Goal: Task Accomplishment & Management: Complete application form

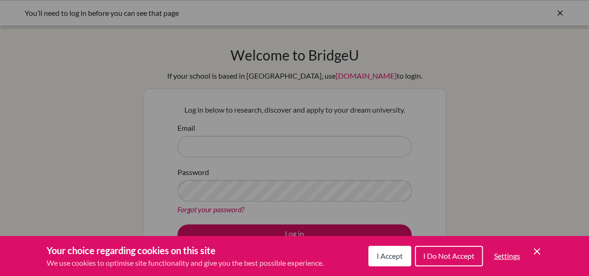
click at [389, 257] on span "I Accept" at bounding box center [389, 255] width 26 height 9
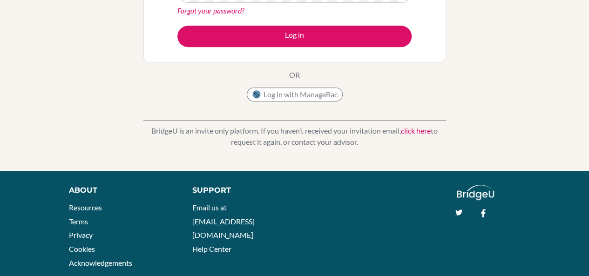
scroll to position [103, 0]
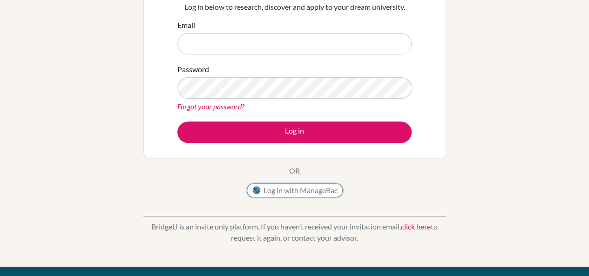
click at [274, 192] on button "Log in with ManageBac" at bounding box center [295, 190] width 96 height 14
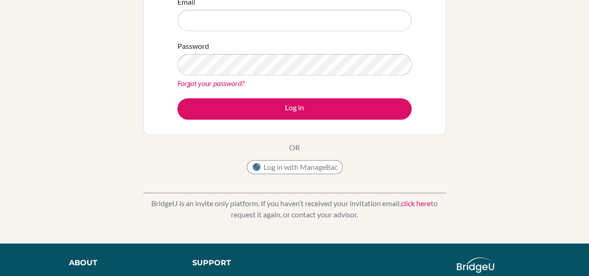
scroll to position [127, 0]
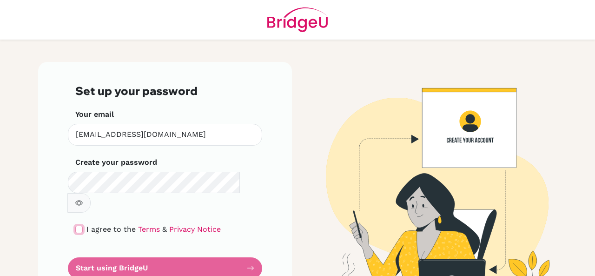
click at [77, 226] on input "checkbox" at bounding box center [78, 229] width 7 height 7
checkbox input "true"
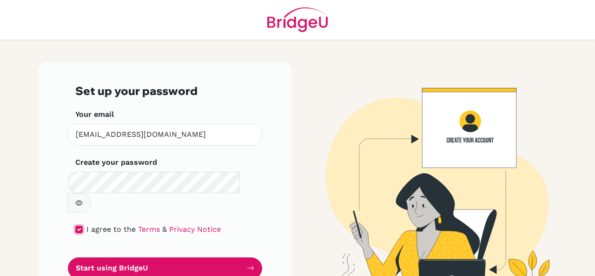
scroll to position [12, 0]
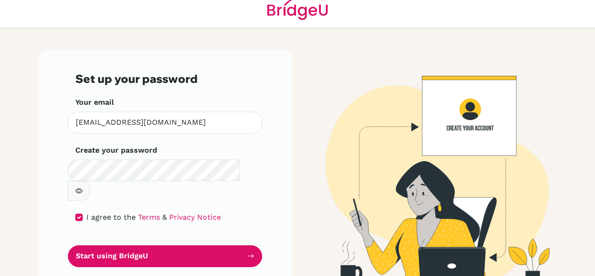
click at [149, 245] on button "Start using BridgeU" at bounding box center [165, 256] width 194 height 22
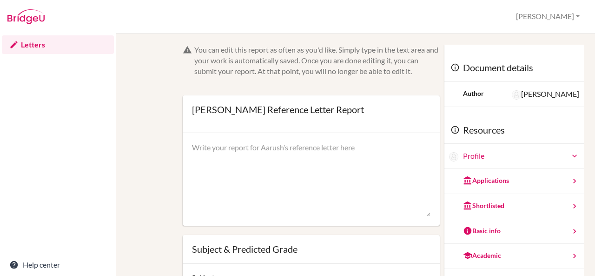
click at [146, 103] on div "You can edit this report as often as you'd like. Simply type in the text area a…" at bounding box center [356, 225] width 448 height 360
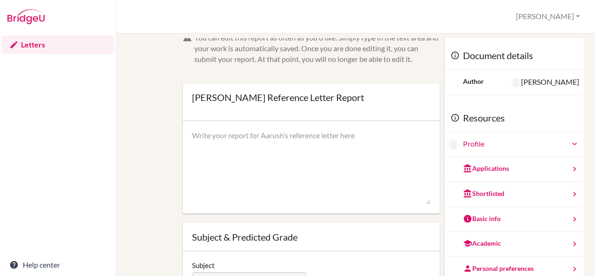
scroll to position [5, 0]
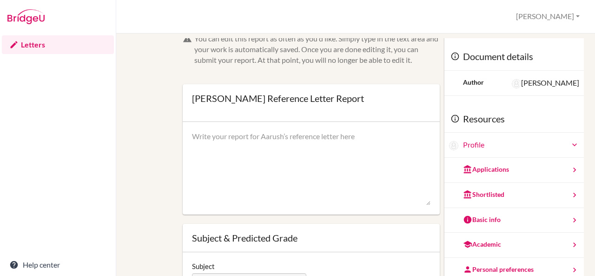
click at [232, 164] on textarea at bounding box center [311, 168] width 239 height 74
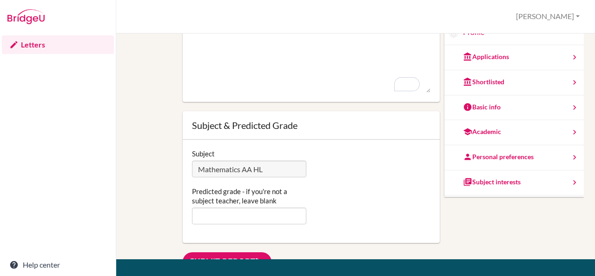
scroll to position [56, 0]
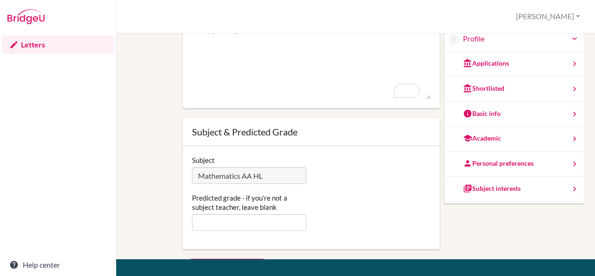
click at [483, 135] on div "Academic" at bounding box center [482, 138] width 38 height 9
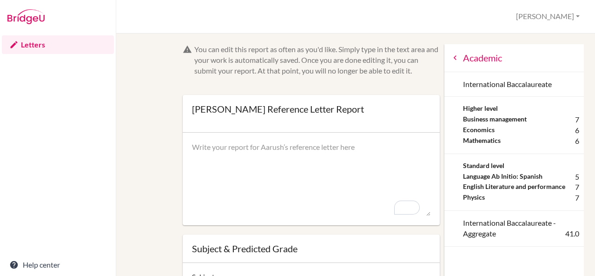
scroll to position [0, 0]
click at [31, 41] on link "Letters" at bounding box center [58, 44] width 112 height 19
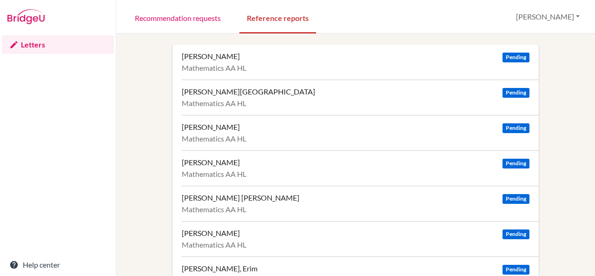
click at [224, 94] on div "[PERSON_NAME][GEOGRAPHIC_DATA]" at bounding box center [249, 91] width 134 height 9
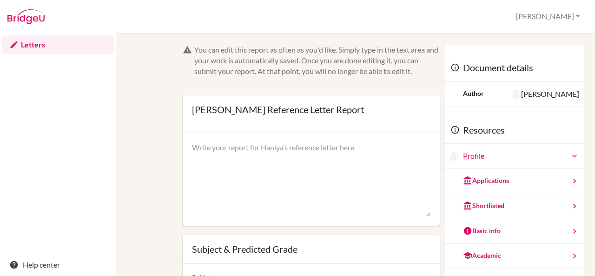
click at [156, 90] on div "You can edit this report as often as you'd like. Simply type in the text area a…" at bounding box center [356, 225] width 448 height 360
click at [475, 181] on div "Applications" at bounding box center [486, 180] width 46 height 9
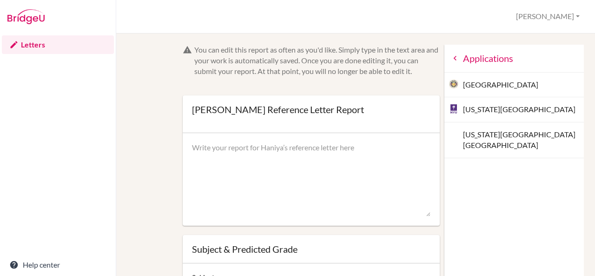
click at [39, 45] on link "Letters" at bounding box center [58, 44] width 112 height 19
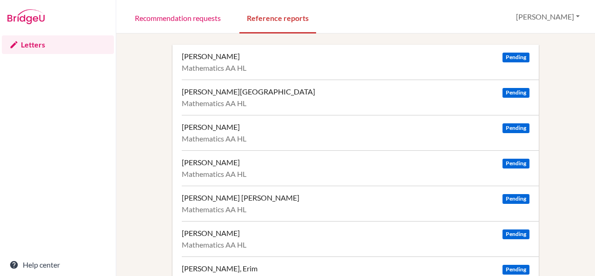
click at [140, 107] on div "[PERSON_NAME] Pending Mathematics AA [PERSON_NAME][GEOGRAPHIC_DATA][GEOGRAPHIC_…" at bounding box center [355, 204] width 457 height 318
click at [243, 58] on div "[PERSON_NAME] Pending" at bounding box center [356, 56] width 348 height 9
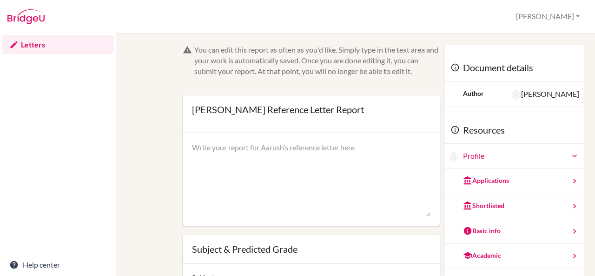
click at [487, 182] on div "Applications" at bounding box center [486, 180] width 46 height 9
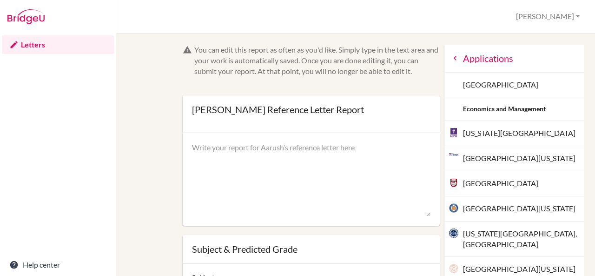
click at [451, 59] on icon at bounding box center [455, 58] width 9 height 9
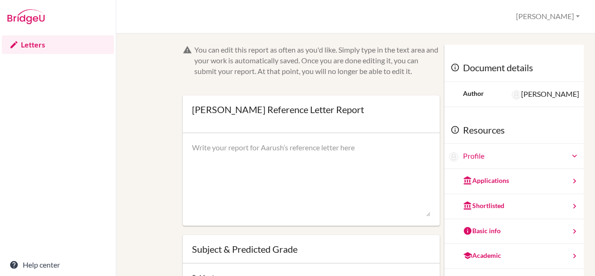
click at [139, 125] on div "You can edit this report as often as you'd like. Simply type in the text area a…" at bounding box center [356, 225] width 448 height 360
click at [152, 132] on div "You can edit this report as often as you'd like. Simply type in the text area a…" at bounding box center [356, 225] width 448 height 360
click at [31, 42] on link "Letters" at bounding box center [58, 44] width 112 height 19
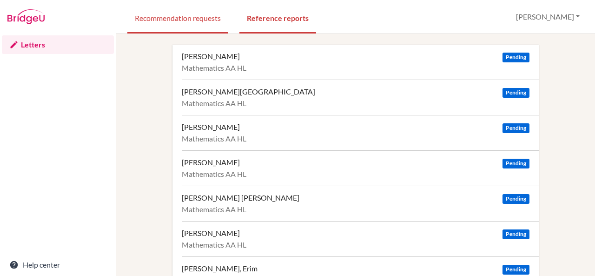
click at [175, 23] on link "Recommendation requests" at bounding box center [177, 17] width 101 height 32
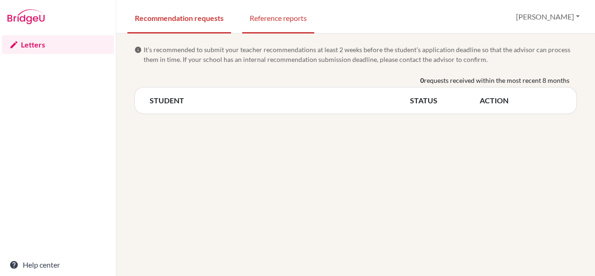
click at [277, 25] on link "Reference reports" at bounding box center [278, 17] width 72 height 32
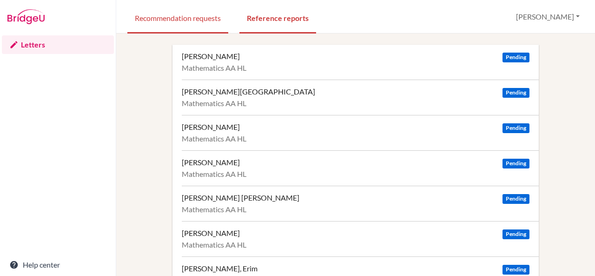
click at [158, 18] on link "Recommendation requests" at bounding box center [177, 17] width 101 height 32
